Goal: Check status: Check status

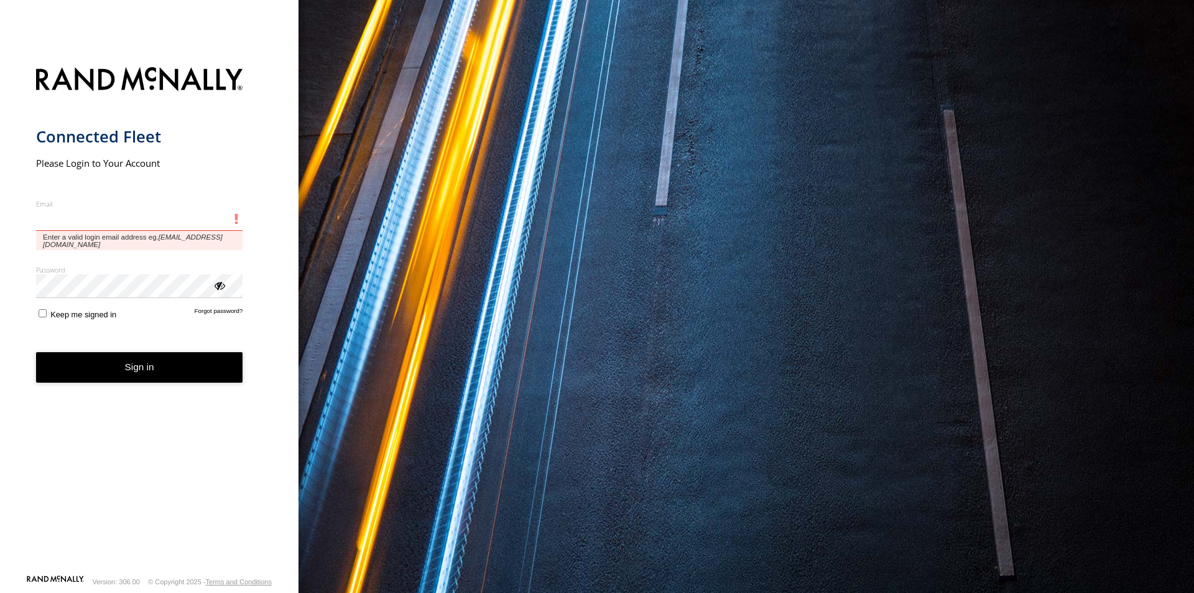
type input "**********"
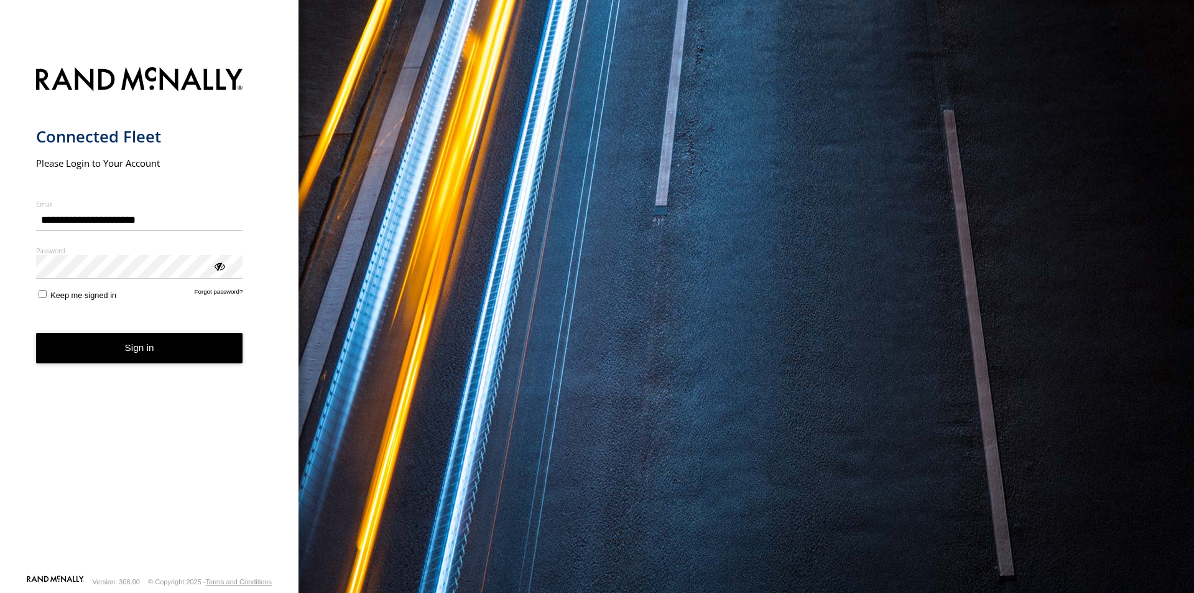
click at [157, 356] on button "Sign in" at bounding box center [139, 348] width 207 height 30
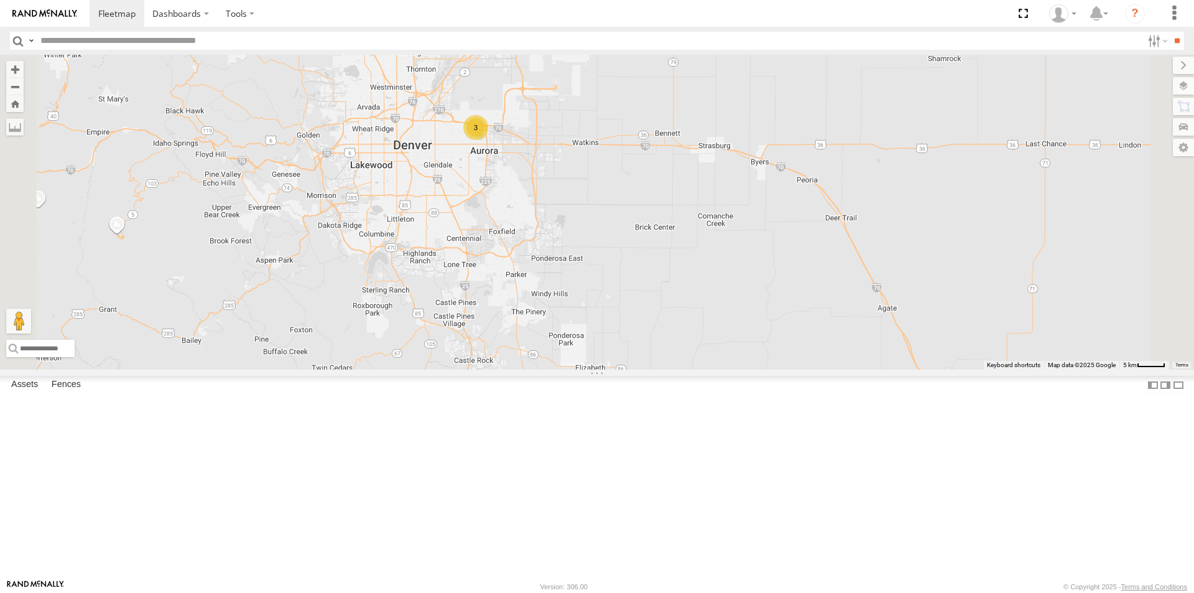
drag, startPoint x: 582, startPoint y: 182, endPoint x: 603, endPoint y: 267, distance: 87.0
click at [603, 264] on div "23207 NEW 23207xx 23466 23480 4G 23460 23480 3" at bounding box center [597, 212] width 1194 height 315
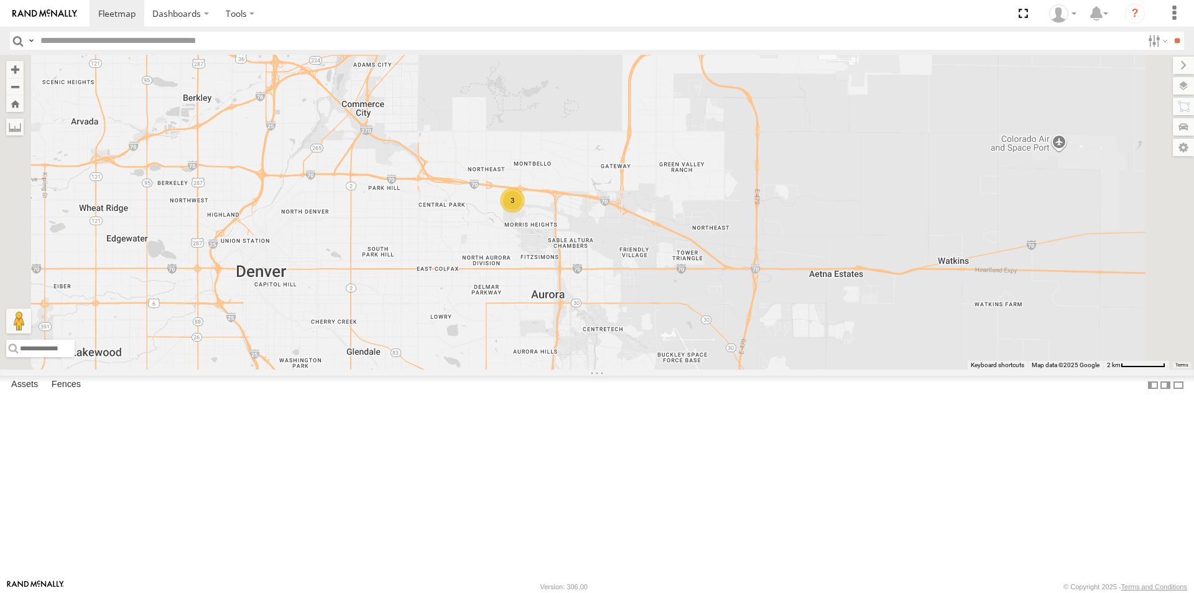
drag, startPoint x: 581, startPoint y: 304, endPoint x: 580, endPoint y: 365, distance: 60.9
click at [580, 365] on div "23207 NEW 23207xx 23466 23480 4G 23460 23480 3" at bounding box center [597, 212] width 1194 height 315
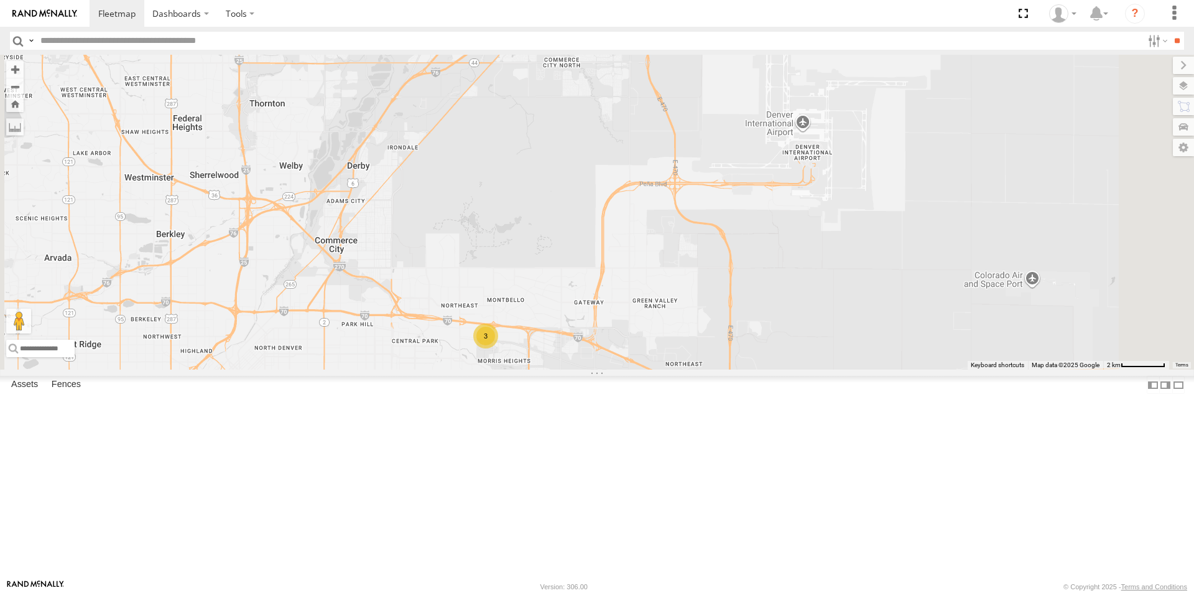
drag, startPoint x: 670, startPoint y: 264, endPoint x: 650, endPoint y: 366, distance: 104.0
click at [650, 366] on div "23207 NEW 23207xx 23466 23480 4G 23460 23480 3" at bounding box center [597, 212] width 1194 height 315
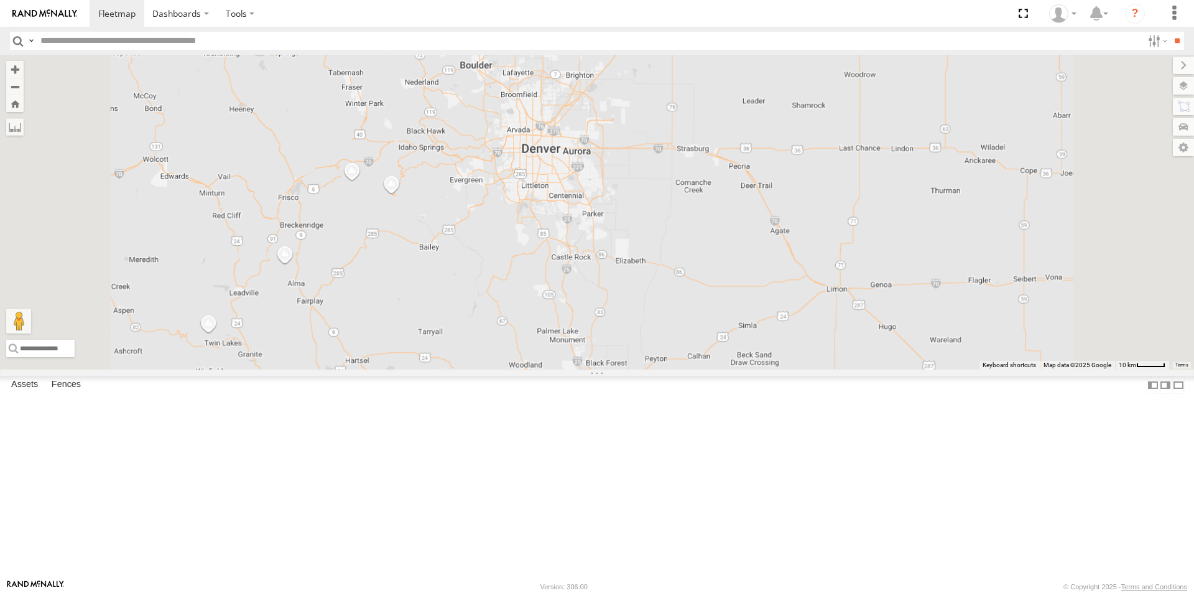
drag, startPoint x: 839, startPoint y: 195, endPoint x: 714, endPoint y: 248, distance: 136.3
click at [724, 248] on div at bounding box center [597, 212] width 1194 height 315
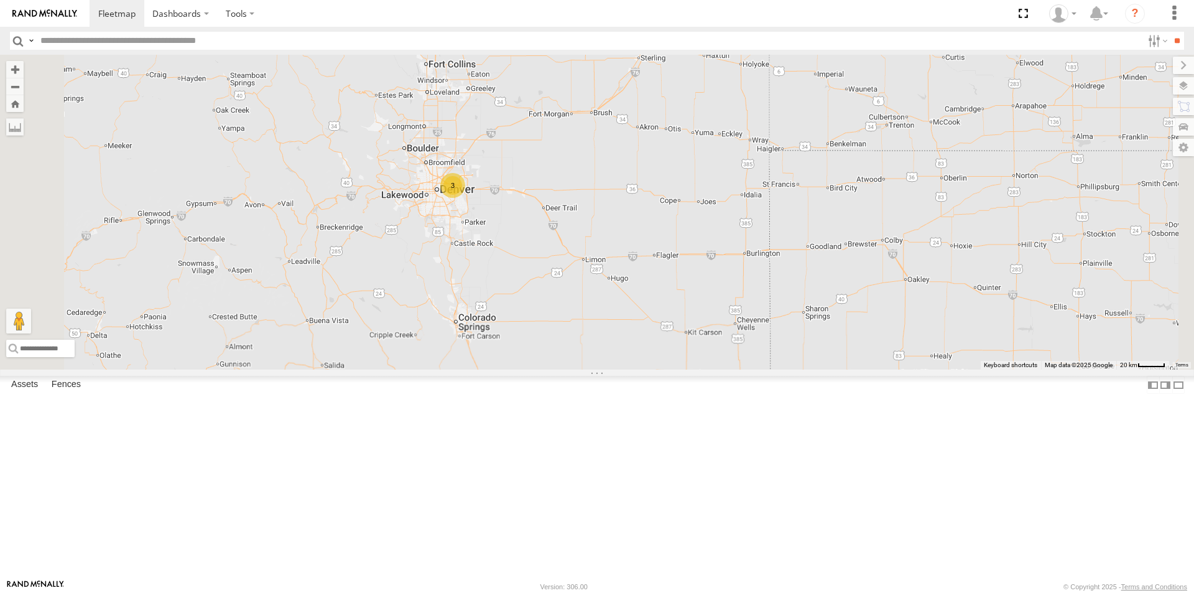
drag, startPoint x: 929, startPoint y: 251, endPoint x: 700, endPoint y: 274, distance: 230.0
click at [782, 261] on div "3" at bounding box center [597, 212] width 1194 height 315
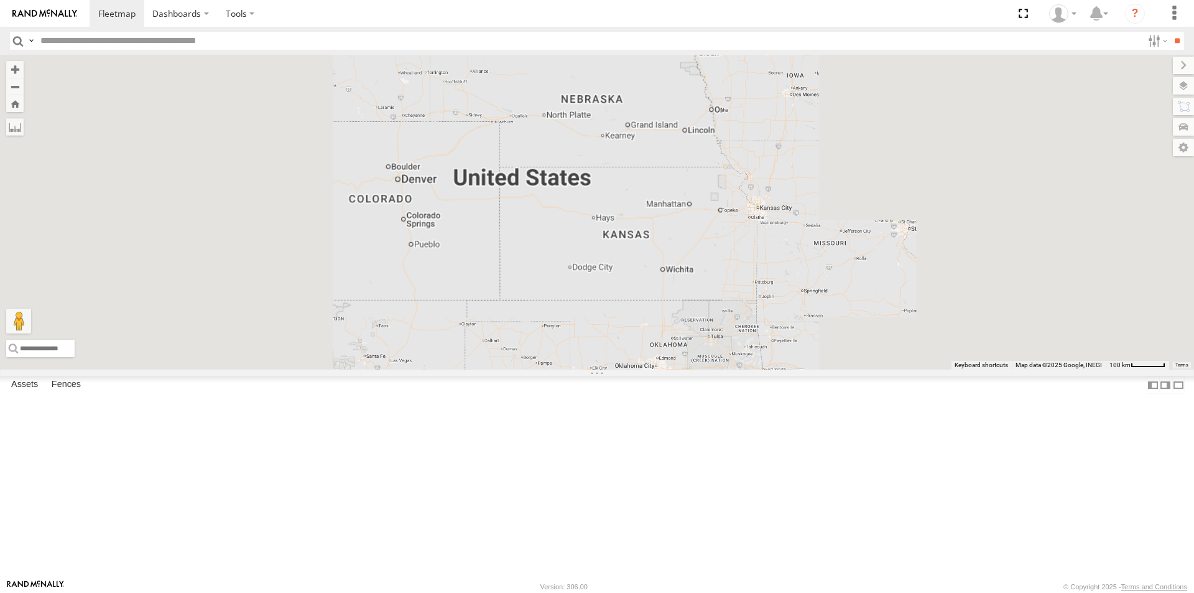
click at [589, 280] on div at bounding box center [597, 212] width 1194 height 315
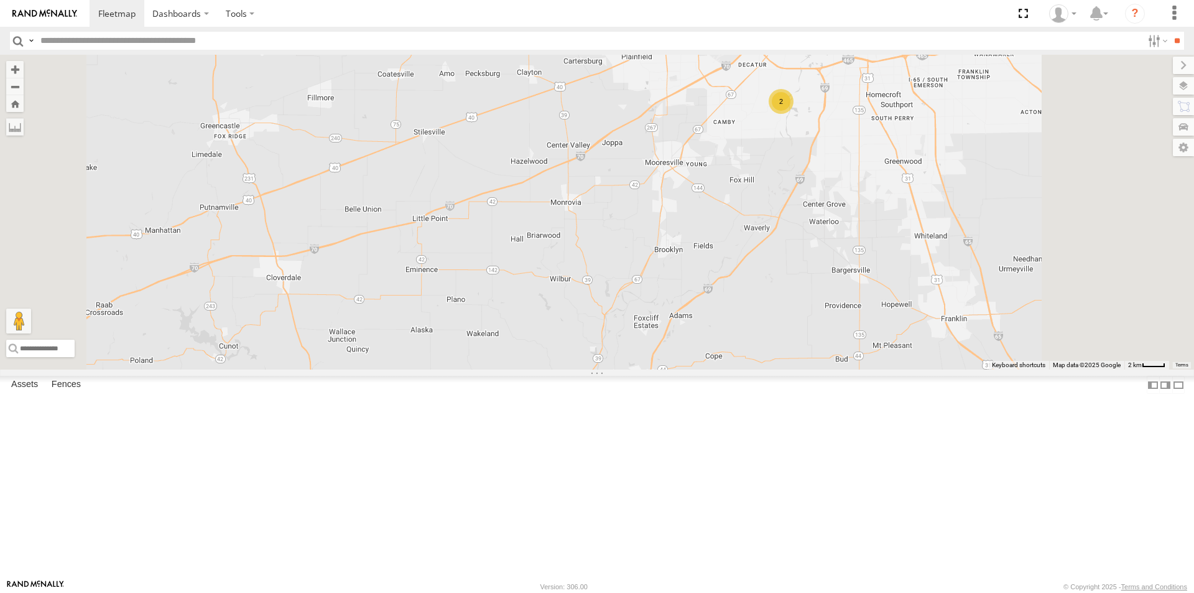
drag, startPoint x: 922, startPoint y: 176, endPoint x: 862, endPoint y: 315, distance: 151.0
click at [862, 314] on div "23480 4G 23207 NEW 23207xx 23466 23460 23480 2" at bounding box center [597, 212] width 1194 height 315
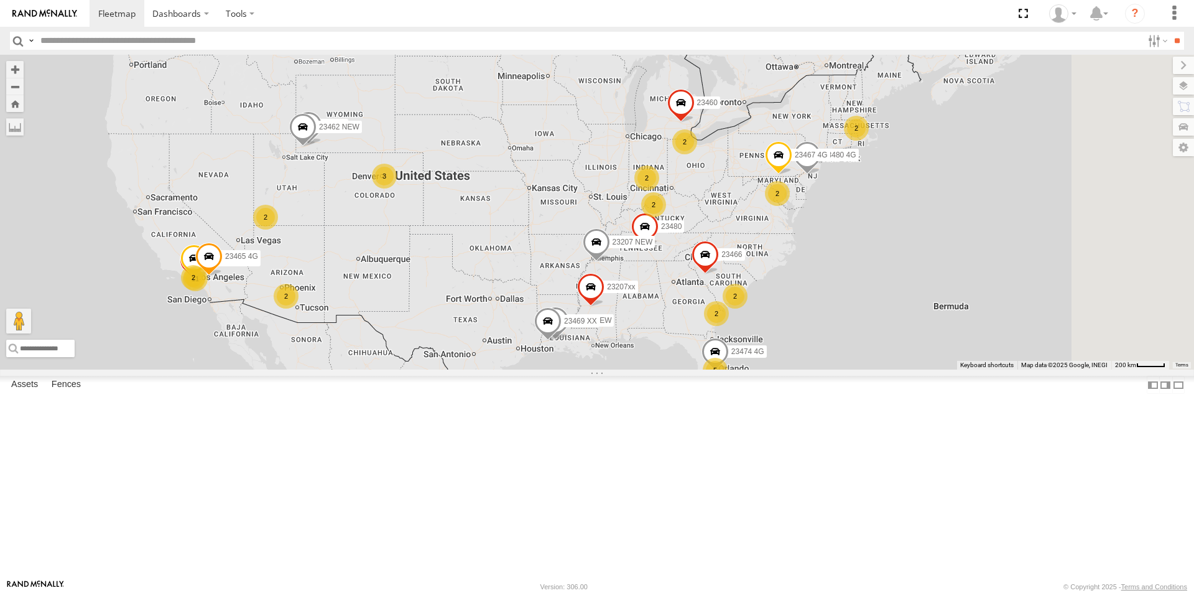
drag, startPoint x: 797, startPoint y: 201, endPoint x: 716, endPoint y: 241, distance: 89.3
click at [718, 241] on div "5 2 23335 4G/Bad 11 2 2 2 23207 NEW 2 23207xx 2 23459 4G 2 2 23466 23480 4G 2 2…" at bounding box center [597, 212] width 1194 height 315
